Goal: Information Seeking & Learning: Learn about a topic

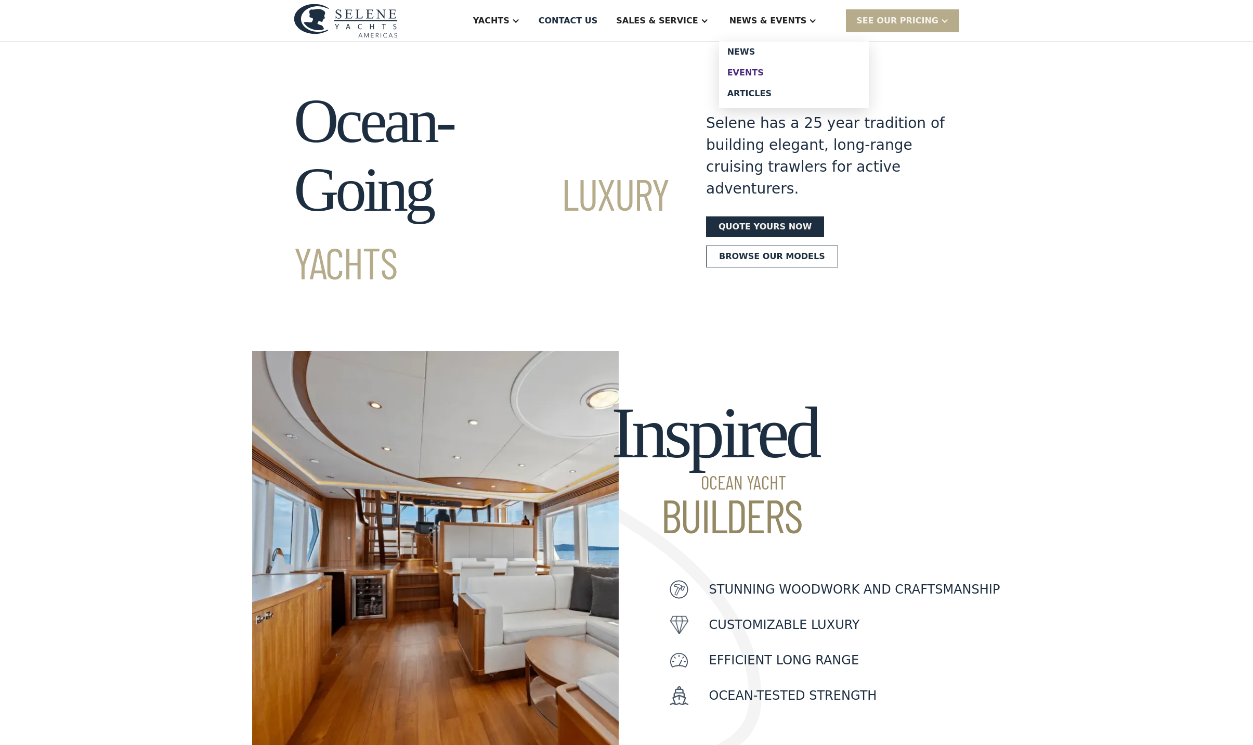
click at [793, 77] on div "Events" at bounding box center [794, 73] width 133 height 8
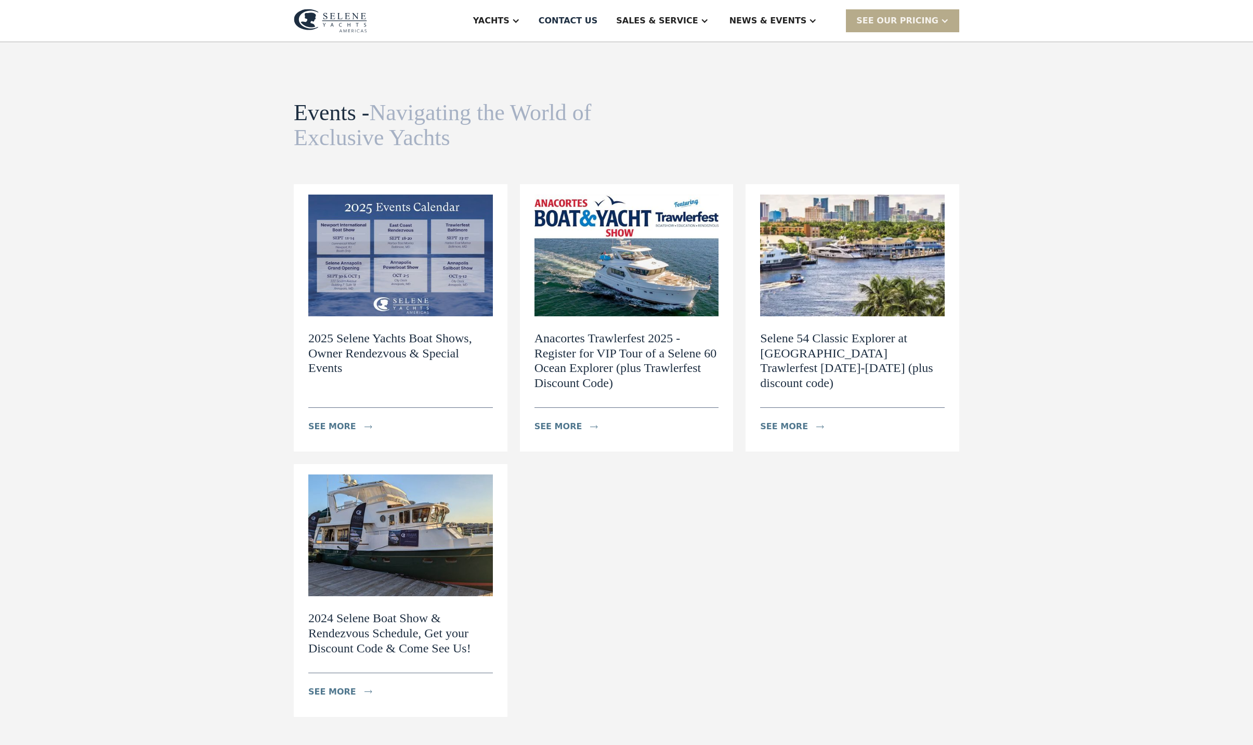
click at [414, 279] on img at bounding box center [400, 255] width 185 height 122
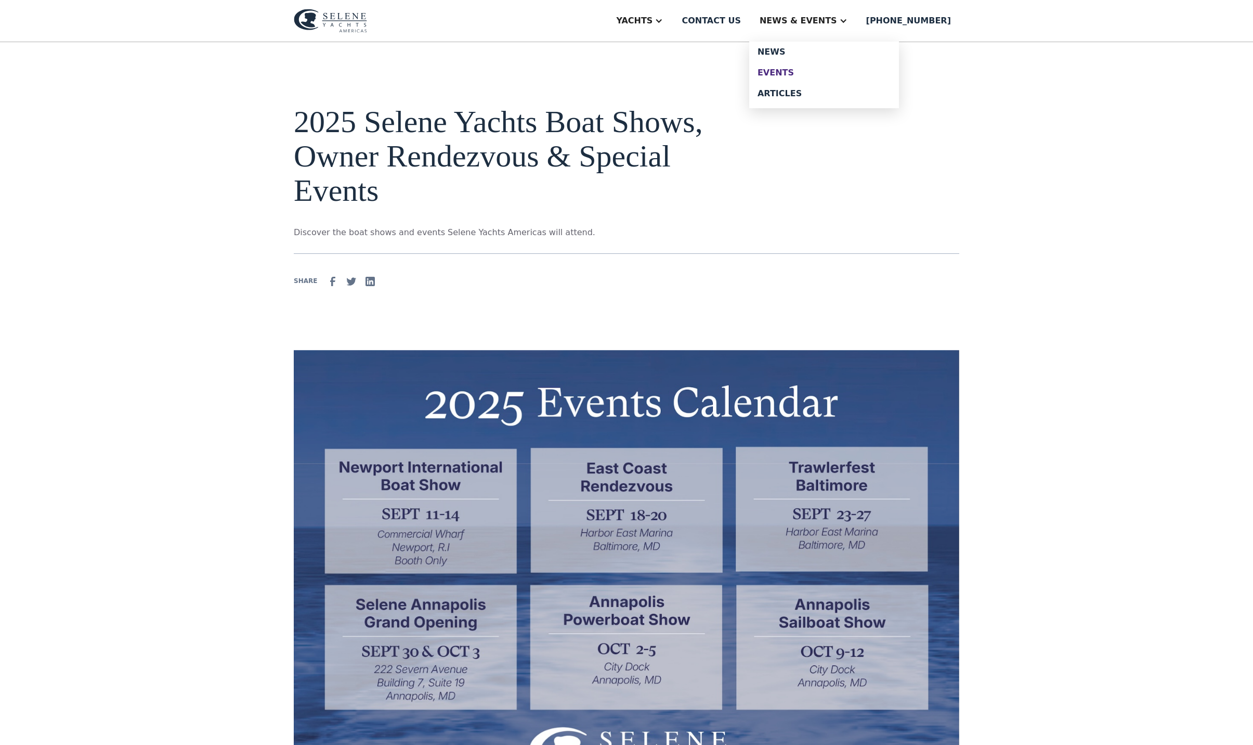
click at [816, 77] on div "Events" at bounding box center [824, 73] width 133 height 8
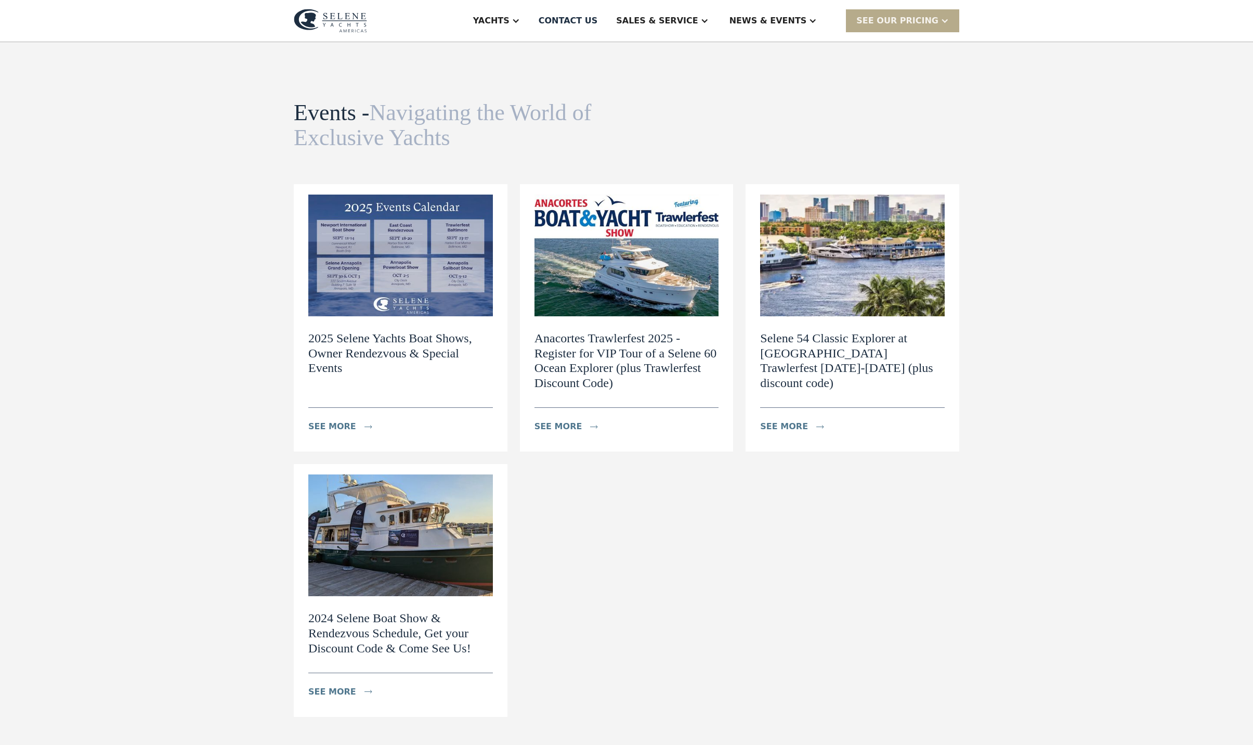
click at [659, 271] on img at bounding box center [627, 255] width 185 height 122
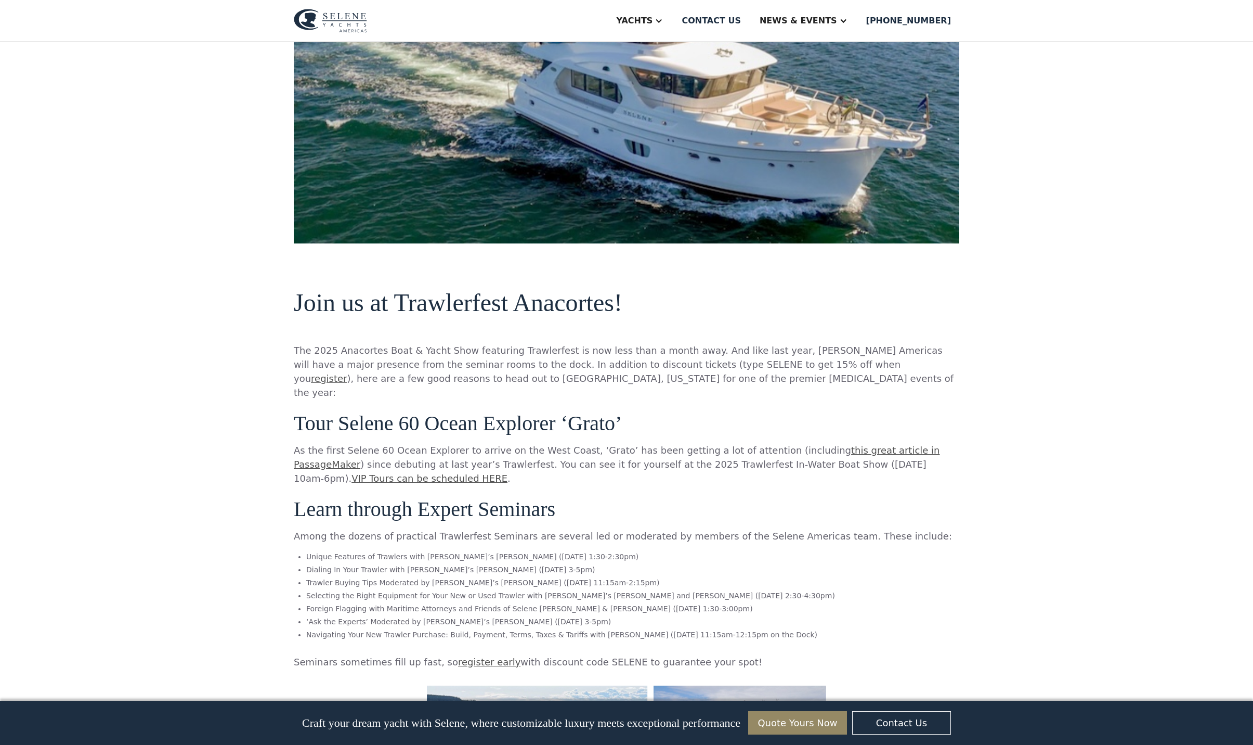
scroll to position [595, 0]
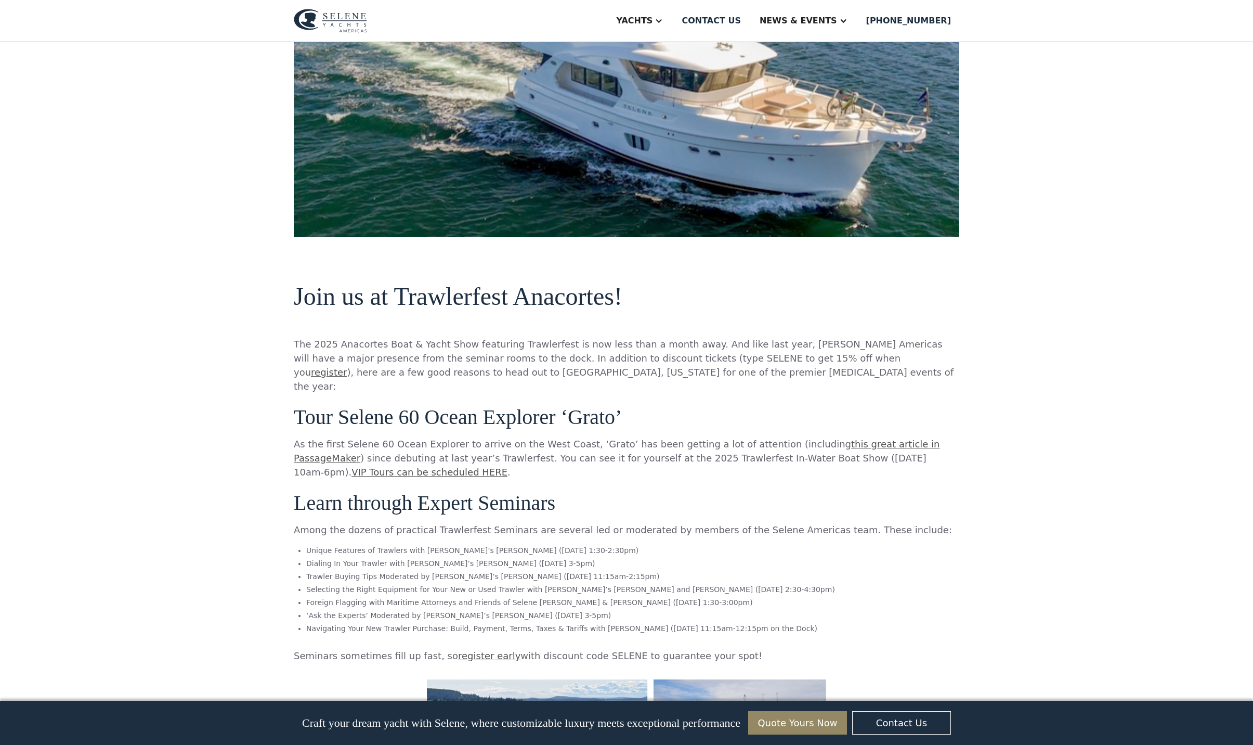
click at [508, 466] on link "VIP Tours can be scheduled HERE" at bounding box center [430, 471] width 156 height 11
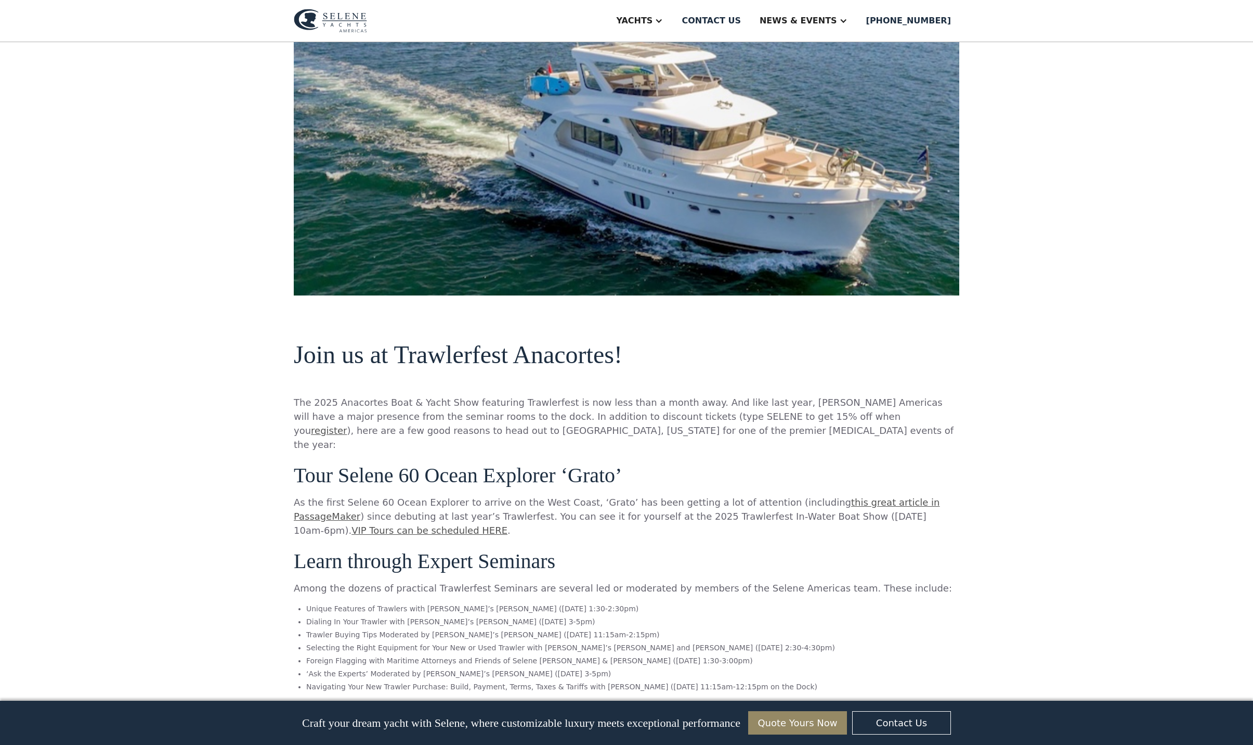
scroll to position [538, 0]
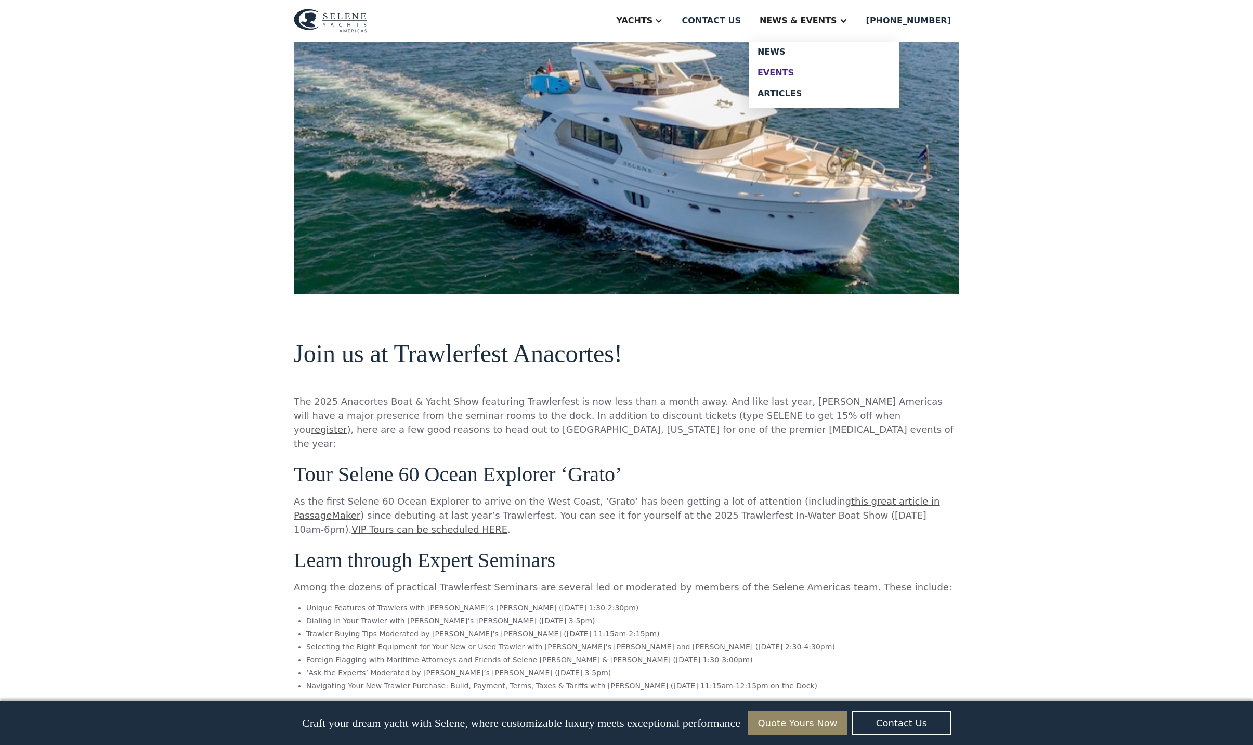
click at [833, 77] on div "Events" at bounding box center [824, 73] width 133 height 8
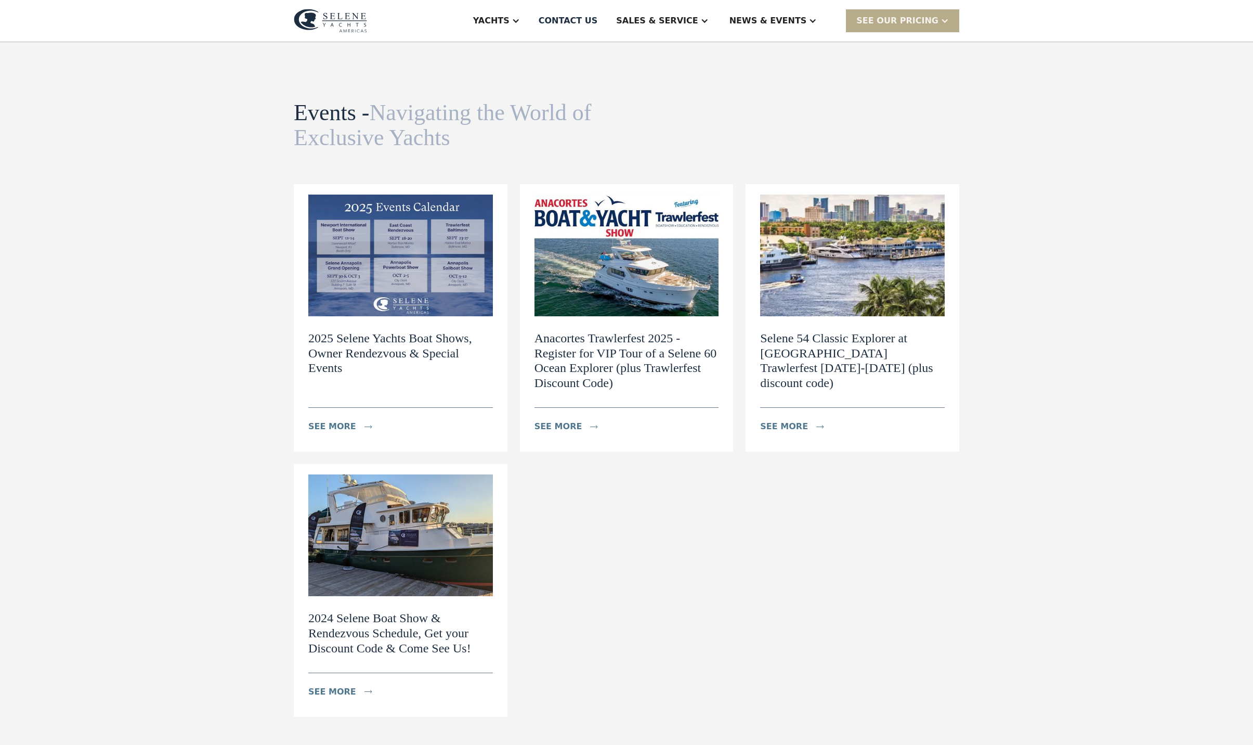
click at [375, 291] on img at bounding box center [400, 255] width 185 height 122
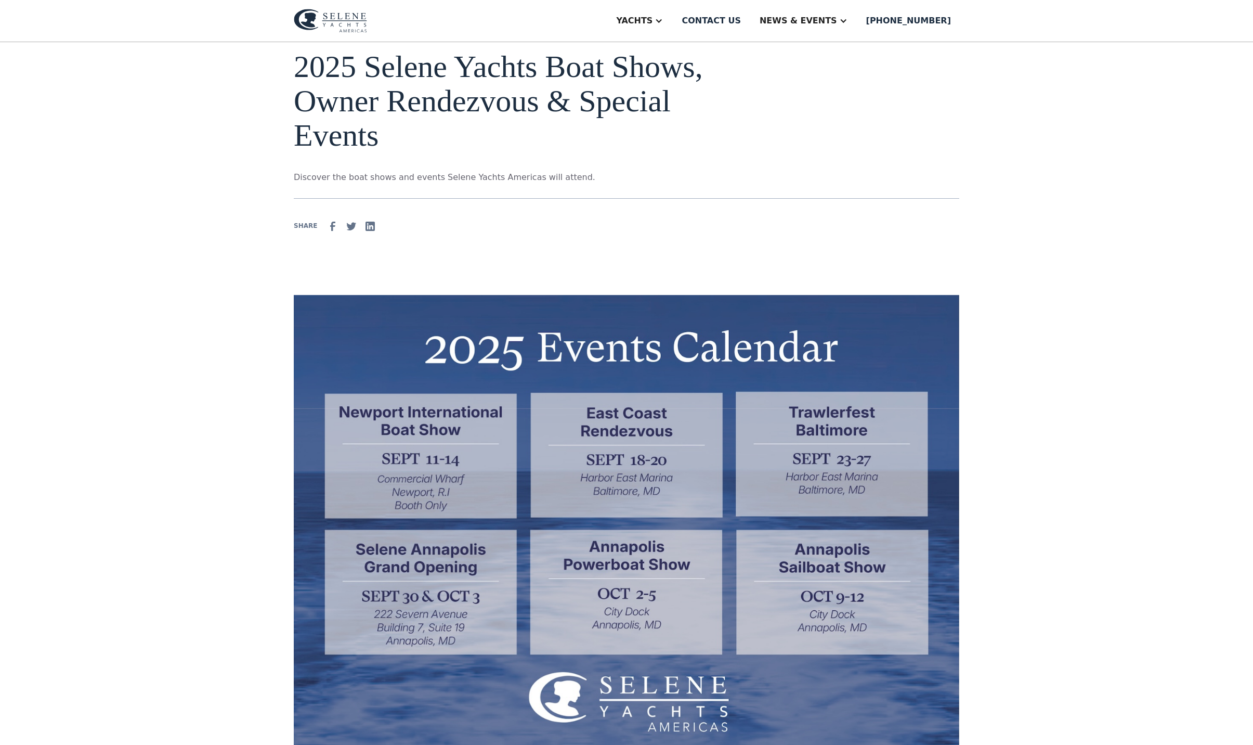
scroll to position [53, 0]
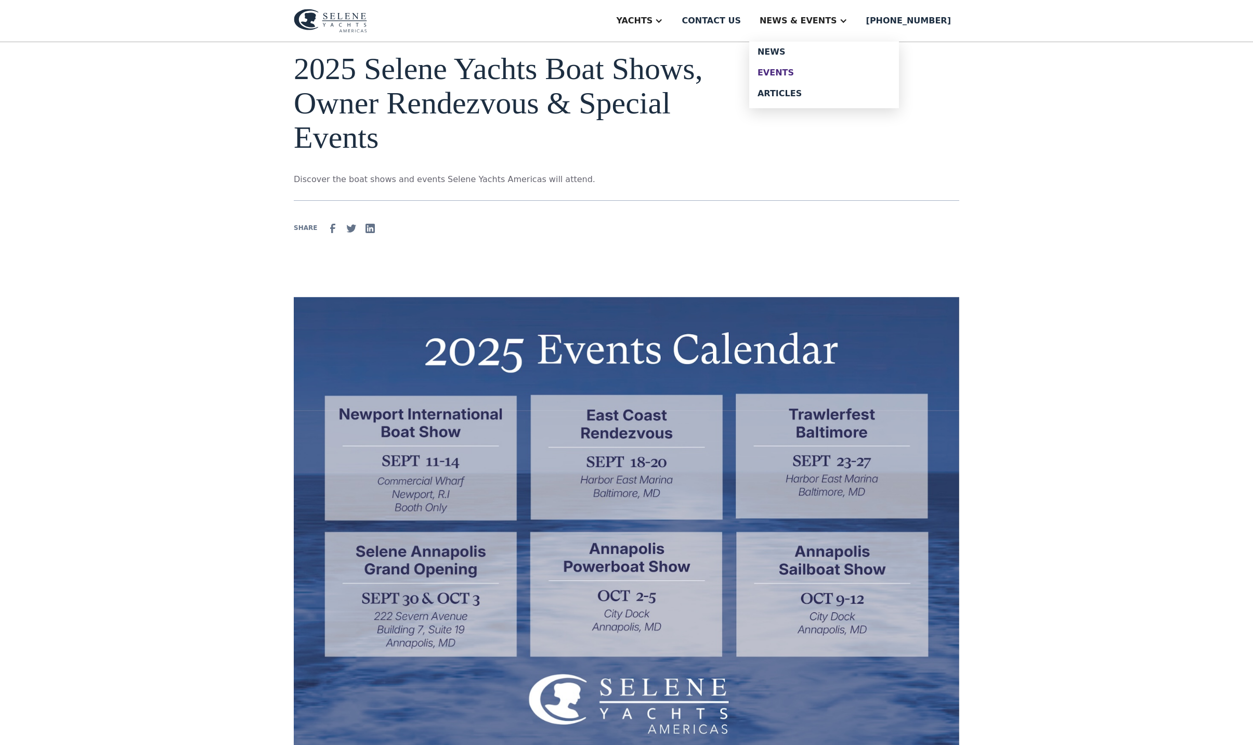
click at [816, 77] on div "Events" at bounding box center [824, 73] width 133 height 8
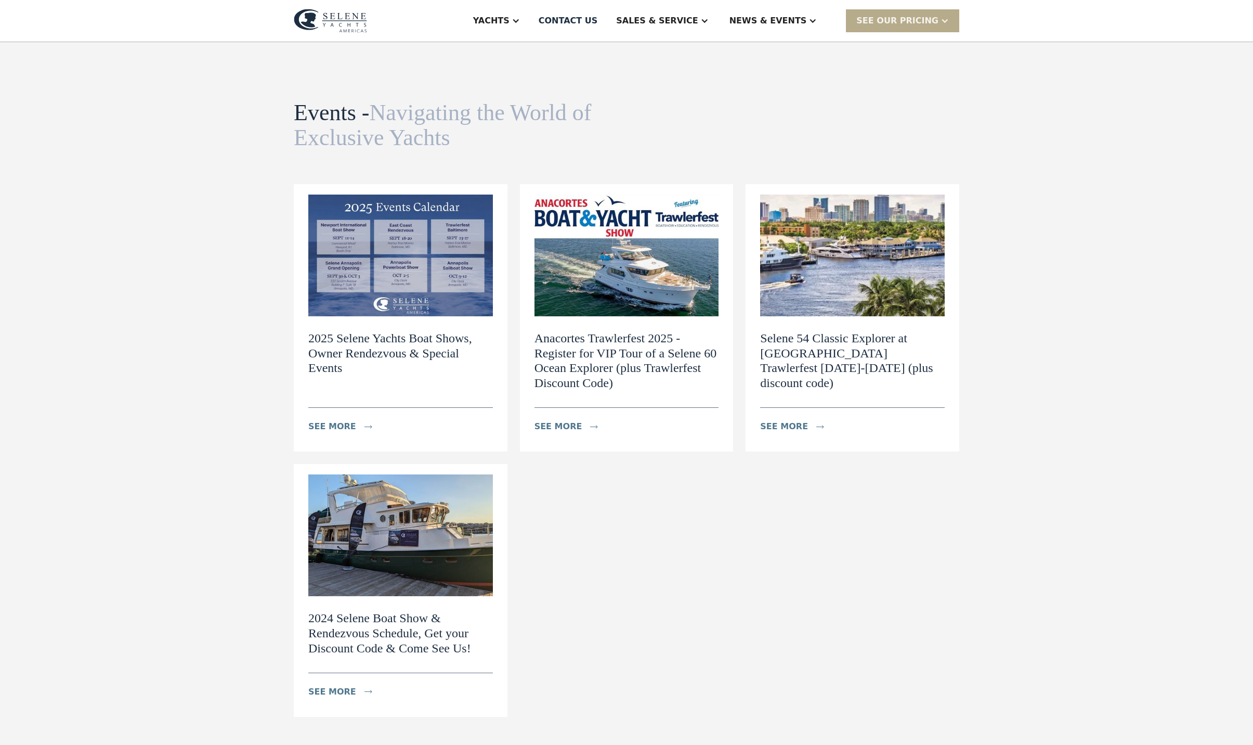
click at [338, 284] on img at bounding box center [400, 255] width 185 height 122
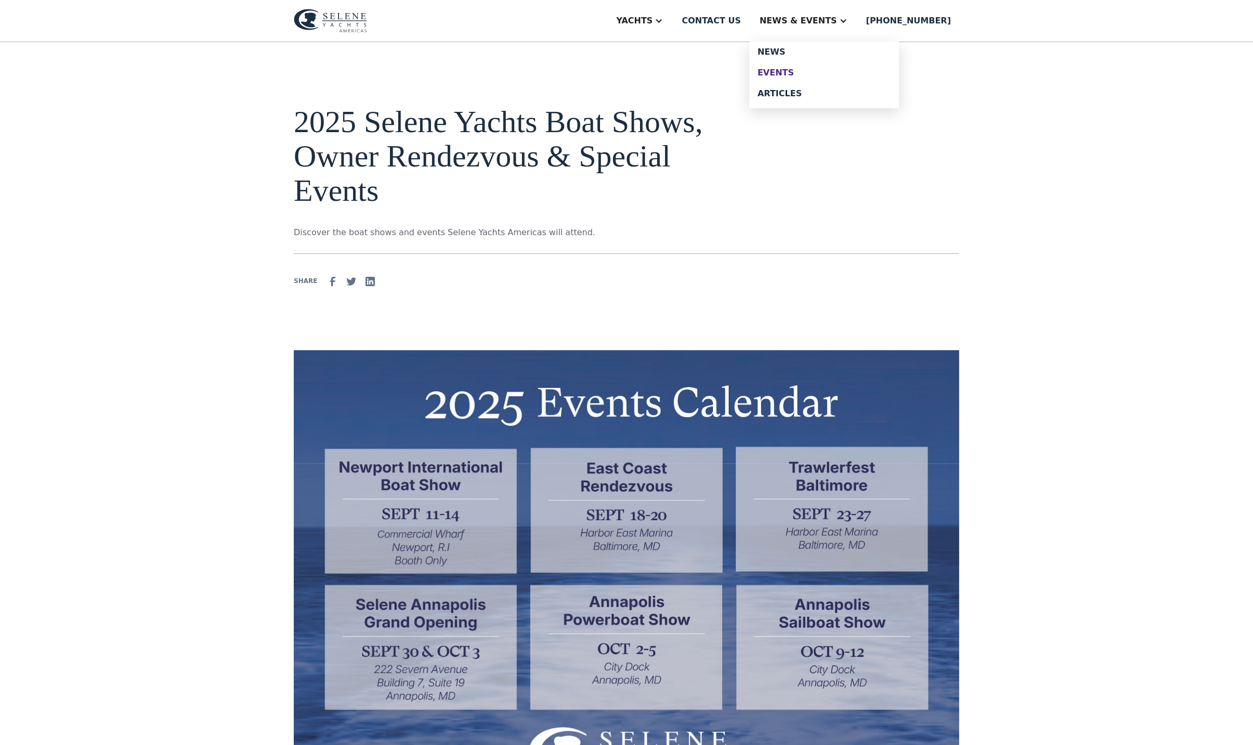
click at [824, 77] on div "Events" at bounding box center [824, 73] width 133 height 8
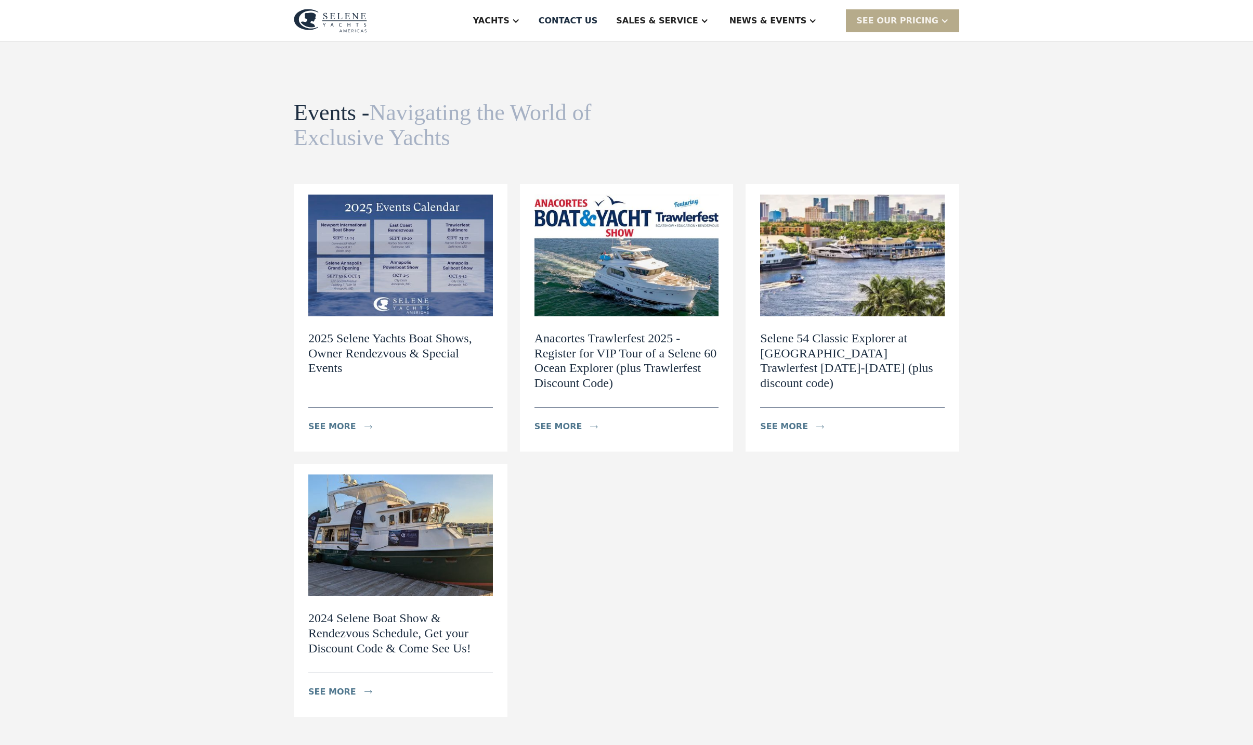
click at [368, 316] on img at bounding box center [400, 255] width 185 height 122
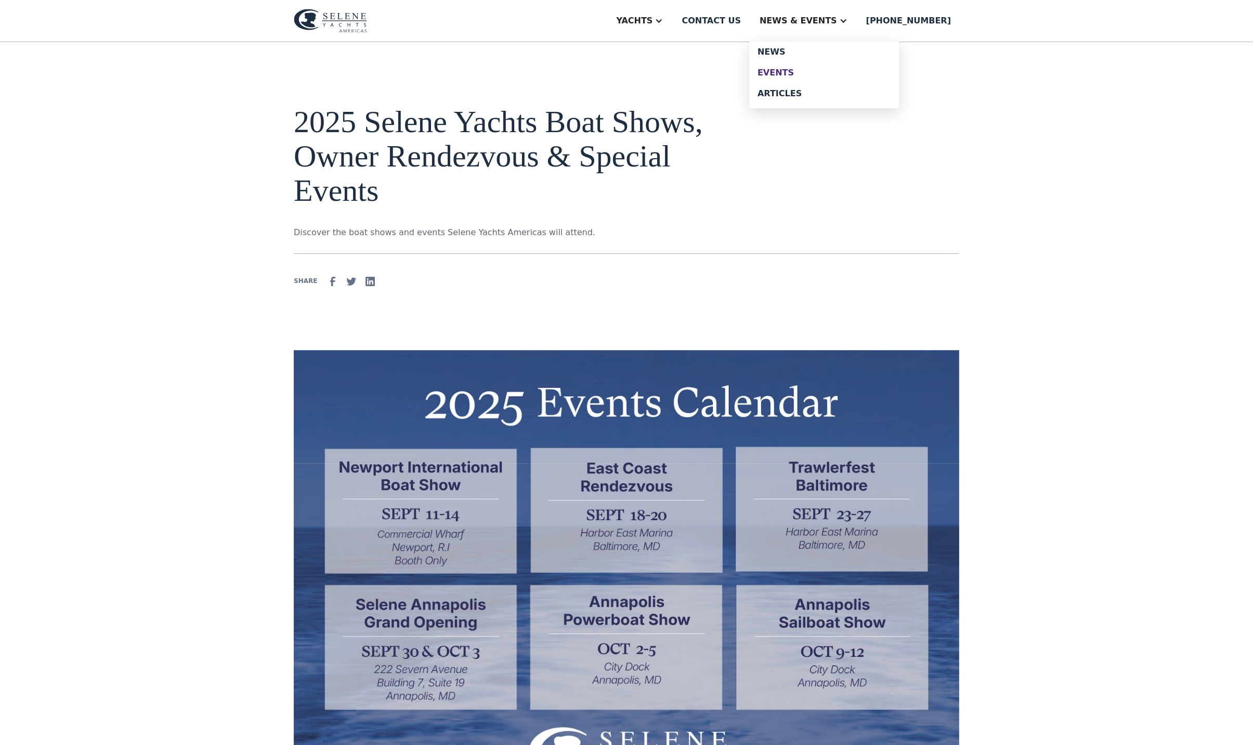
drag, startPoint x: 807, startPoint y: 80, endPoint x: 797, endPoint y: 80, distance: 10.4
click at [804, 77] on div "Events" at bounding box center [824, 73] width 133 height 8
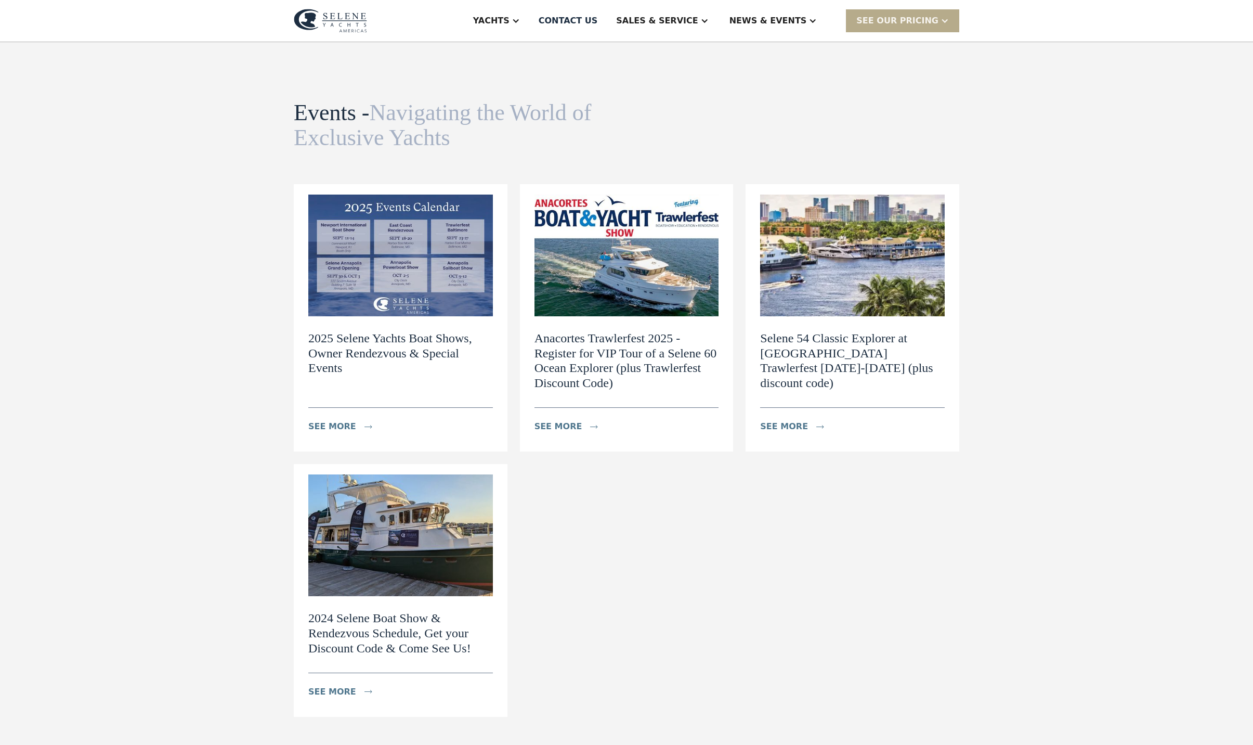
click at [411, 308] on img at bounding box center [400, 255] width 185 height 122
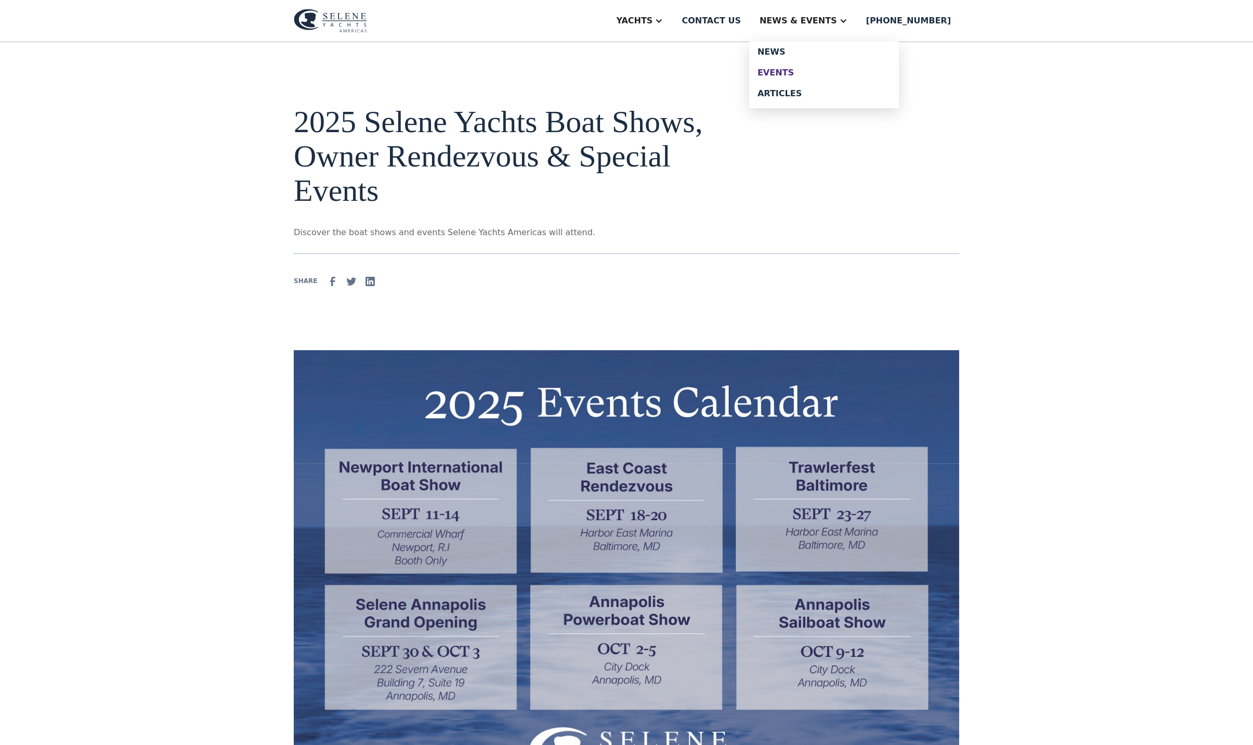
click at [828, 77] on div "Events" at bounding box center [824, 73] width 133 height 8
